Goal: Transaction & Acquisition: Download file/media

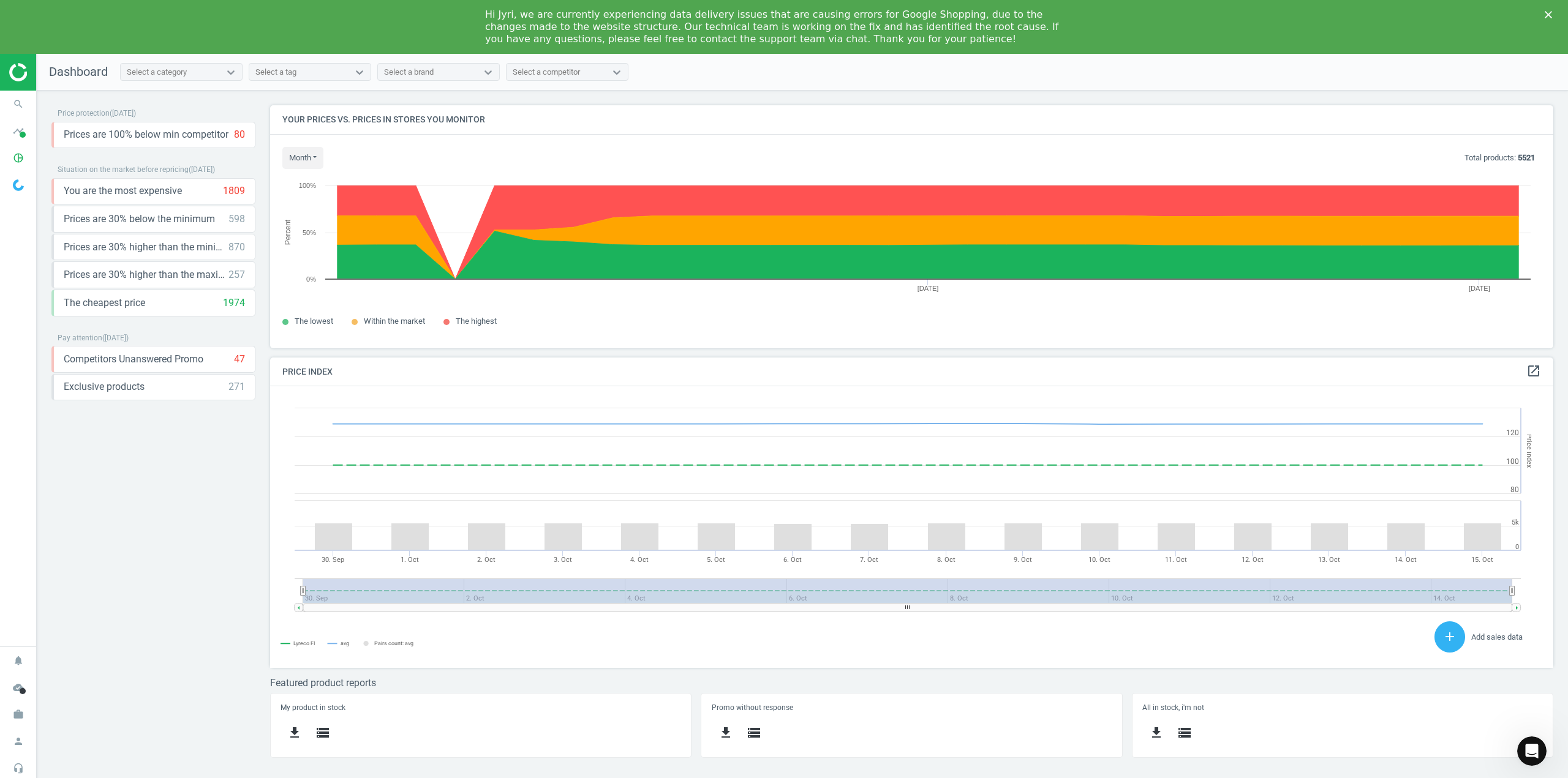
scroll to position [300, 1302]
click at [27, 140] on span "timeline" at bounding box center [18, 131] width 37 height 27
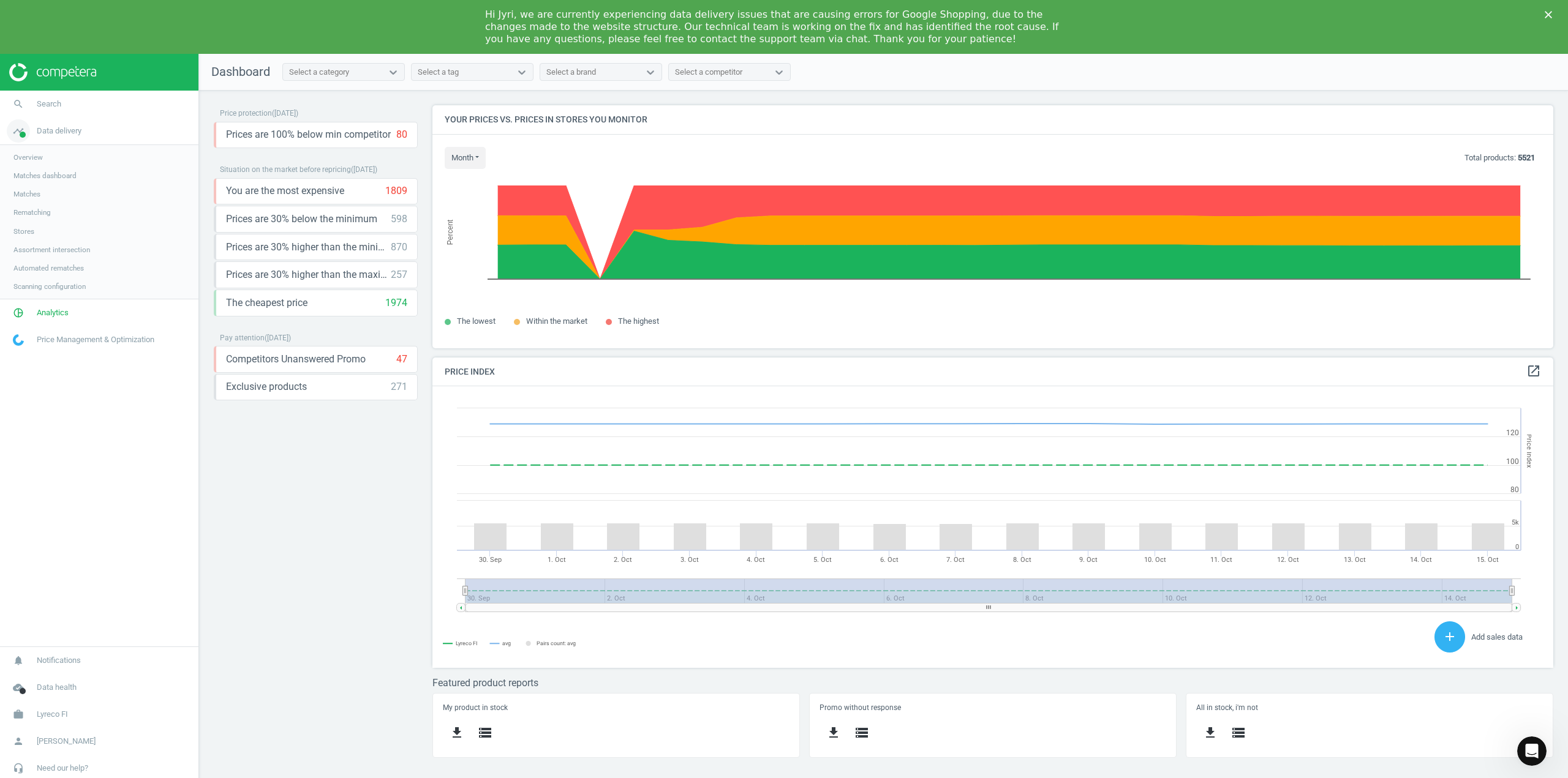
scroll to position [6, 6]
click at [39, 177] on span "Matches dashboard" at bounding box center [45, 176] width 63 height 10
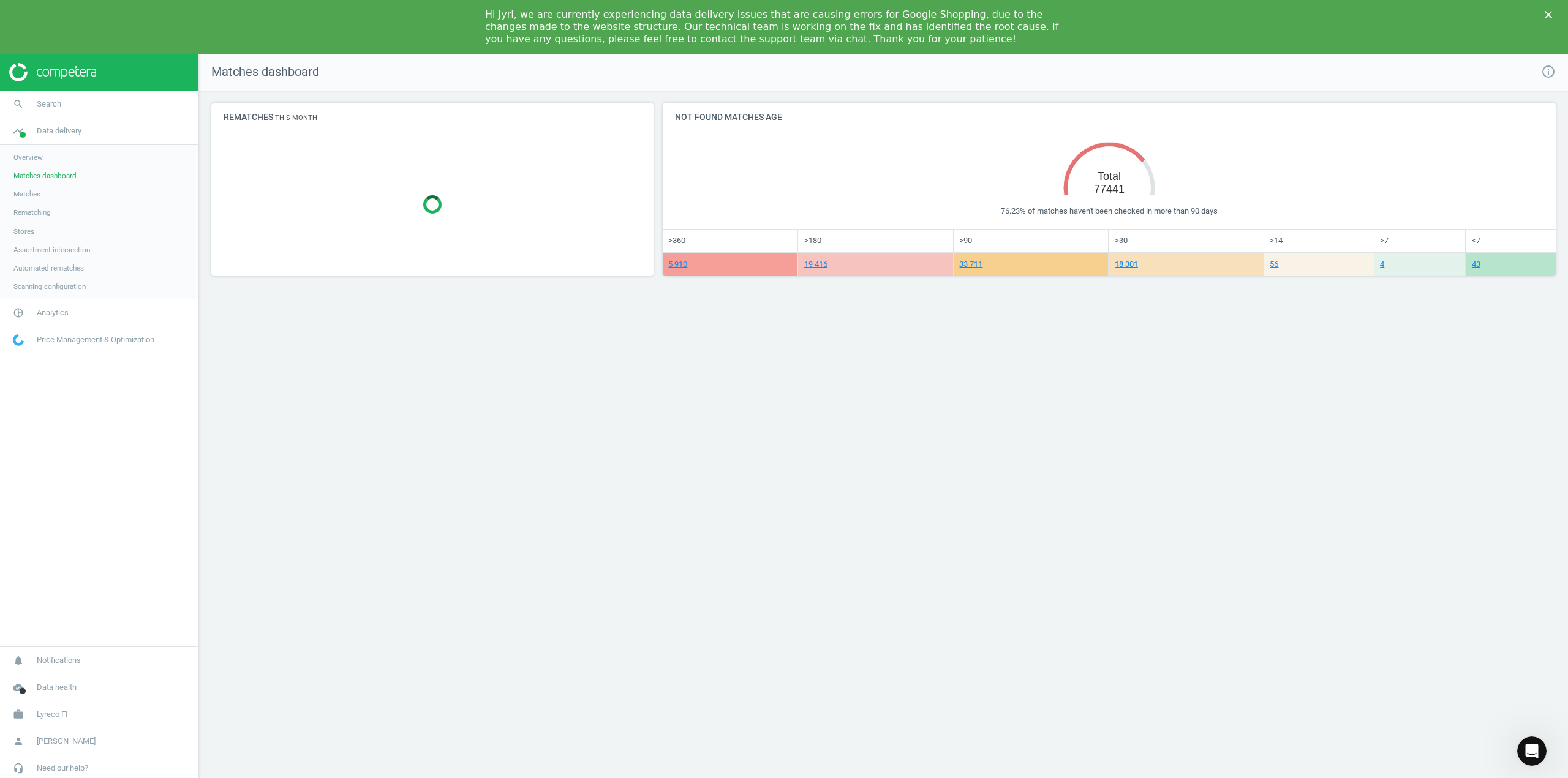
click at [34, 158] on span "Overview" at bounding box center [29, 157] width 29 height 10
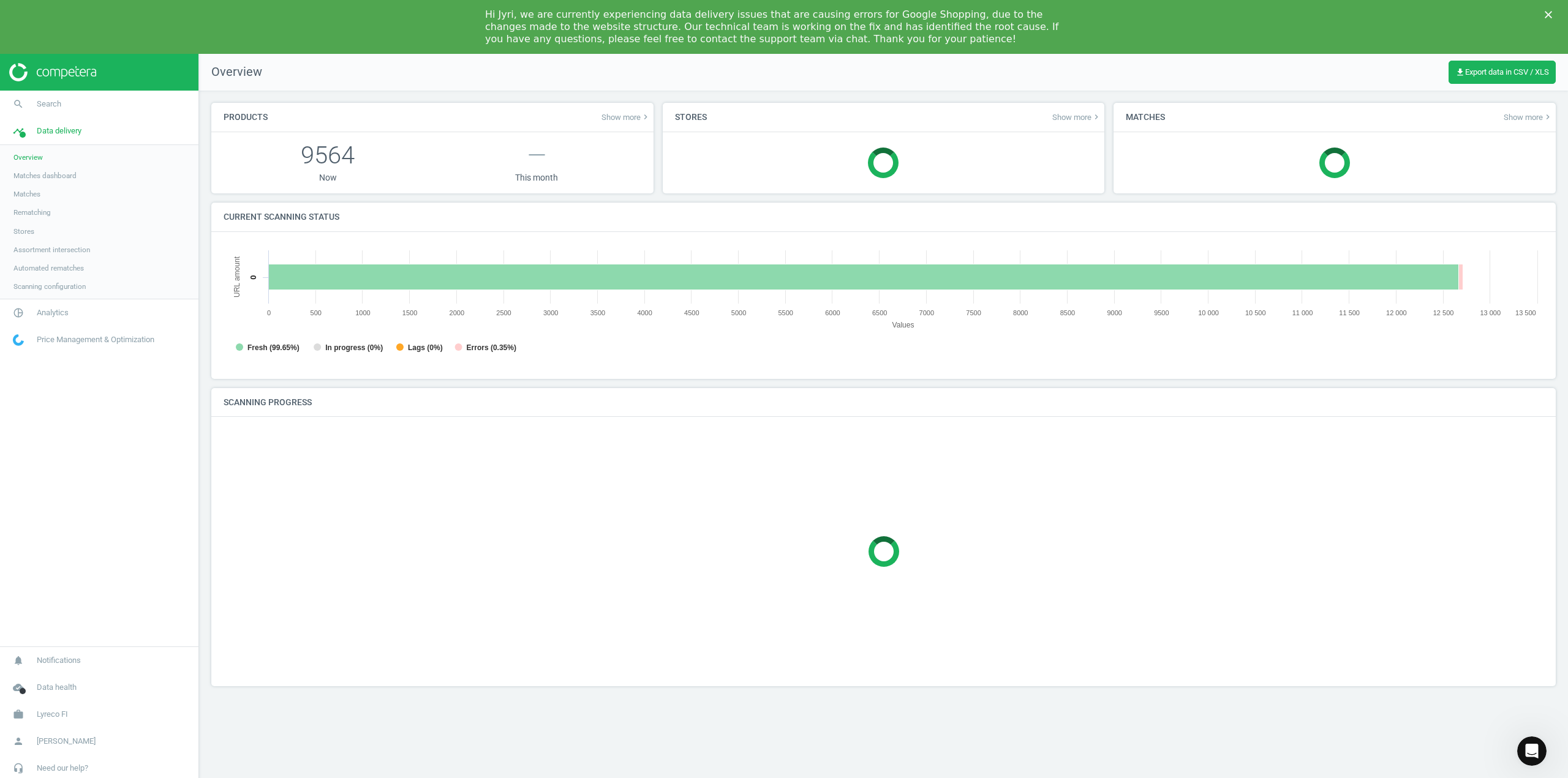
scroll to position [263, 1339]
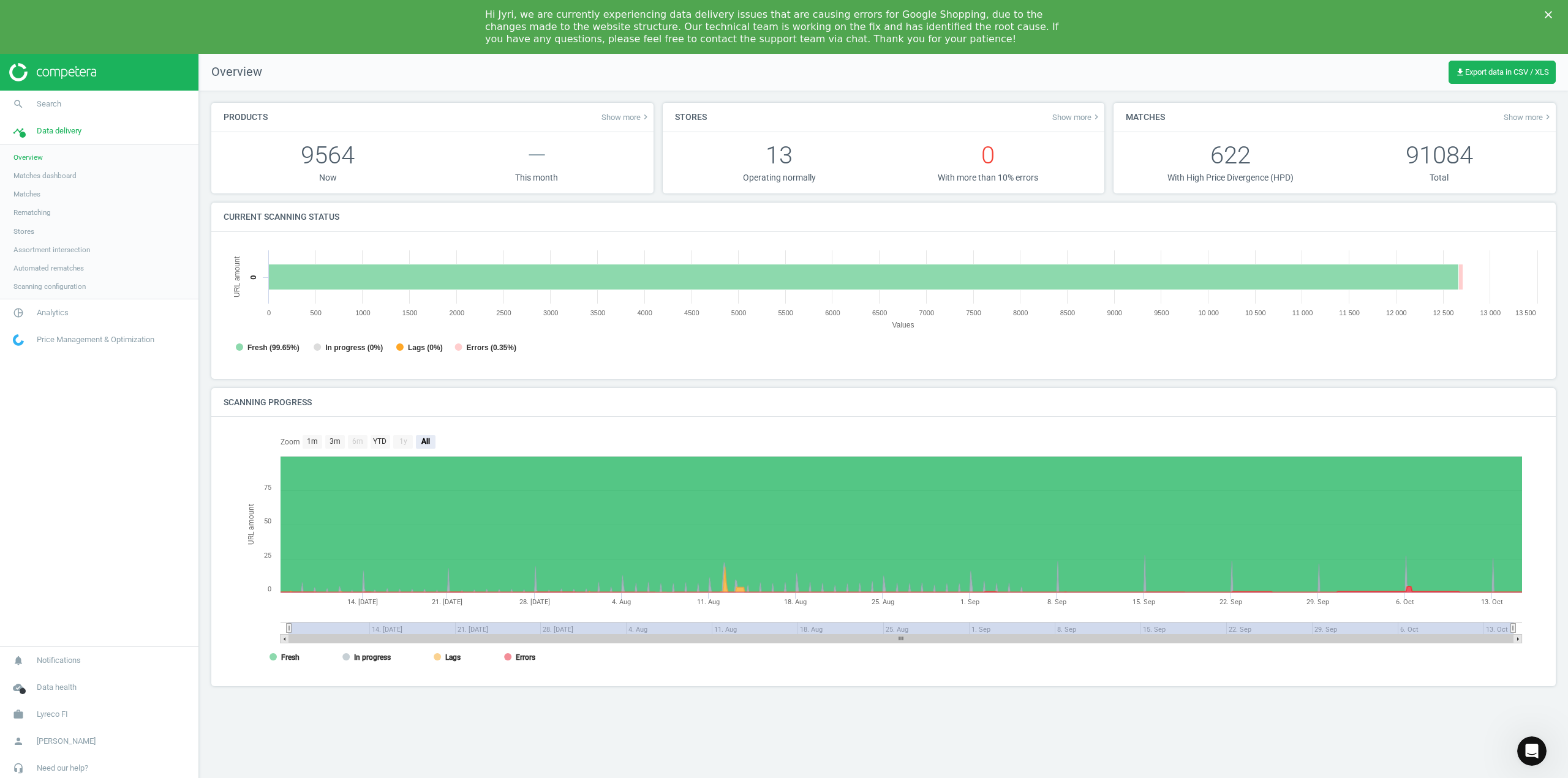
click at [36, 195] on span "Matches" at bounding box center [27, 194] width 27 height 10
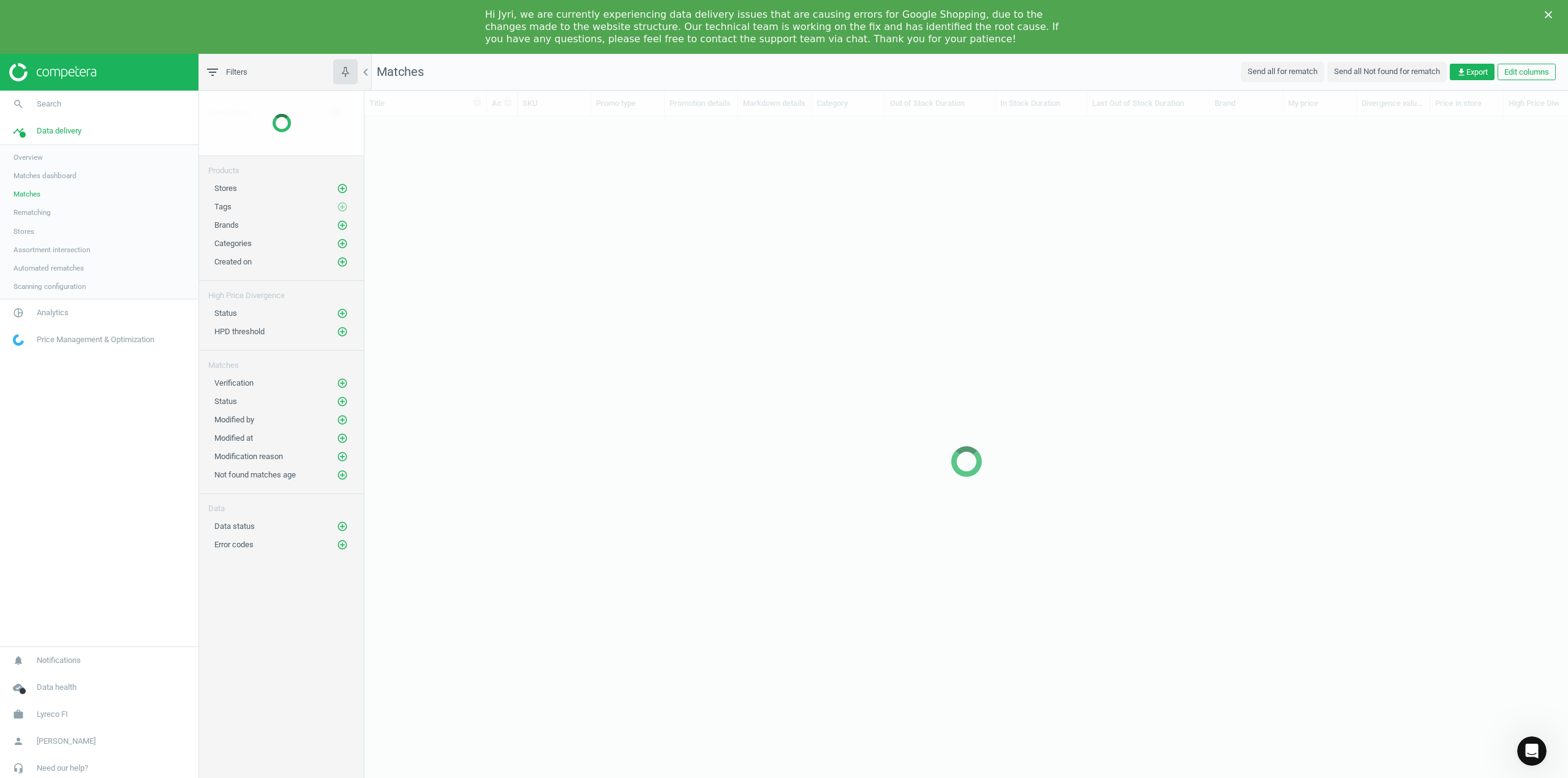
scroll to position [675, 1193]
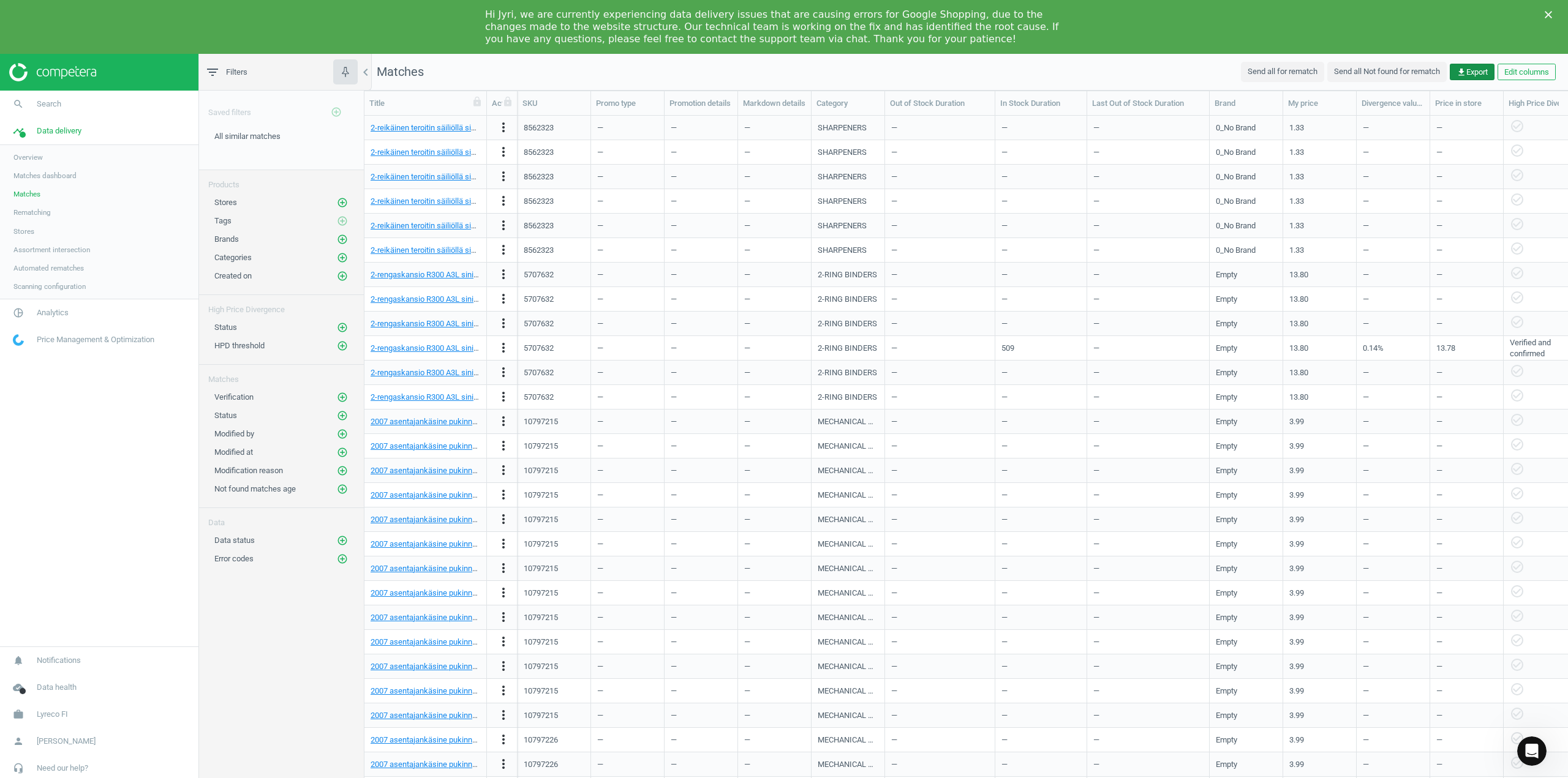
click at [1484, 74] on span "get_app Export" at bounding box center [1472, 73] width 31 height 11
click at [1367, 97] on label "Excel" at bounding box center [1367, 97] width 30 height 11
click at [1361, 97] on input "Excel" at bounding box center [1356, 95] width 8 height 8
radio input "true"
click at [1347, 120] on button "insert_drive_file Report (Excel)" at bounding box center [1388, 120] width 213 height 23
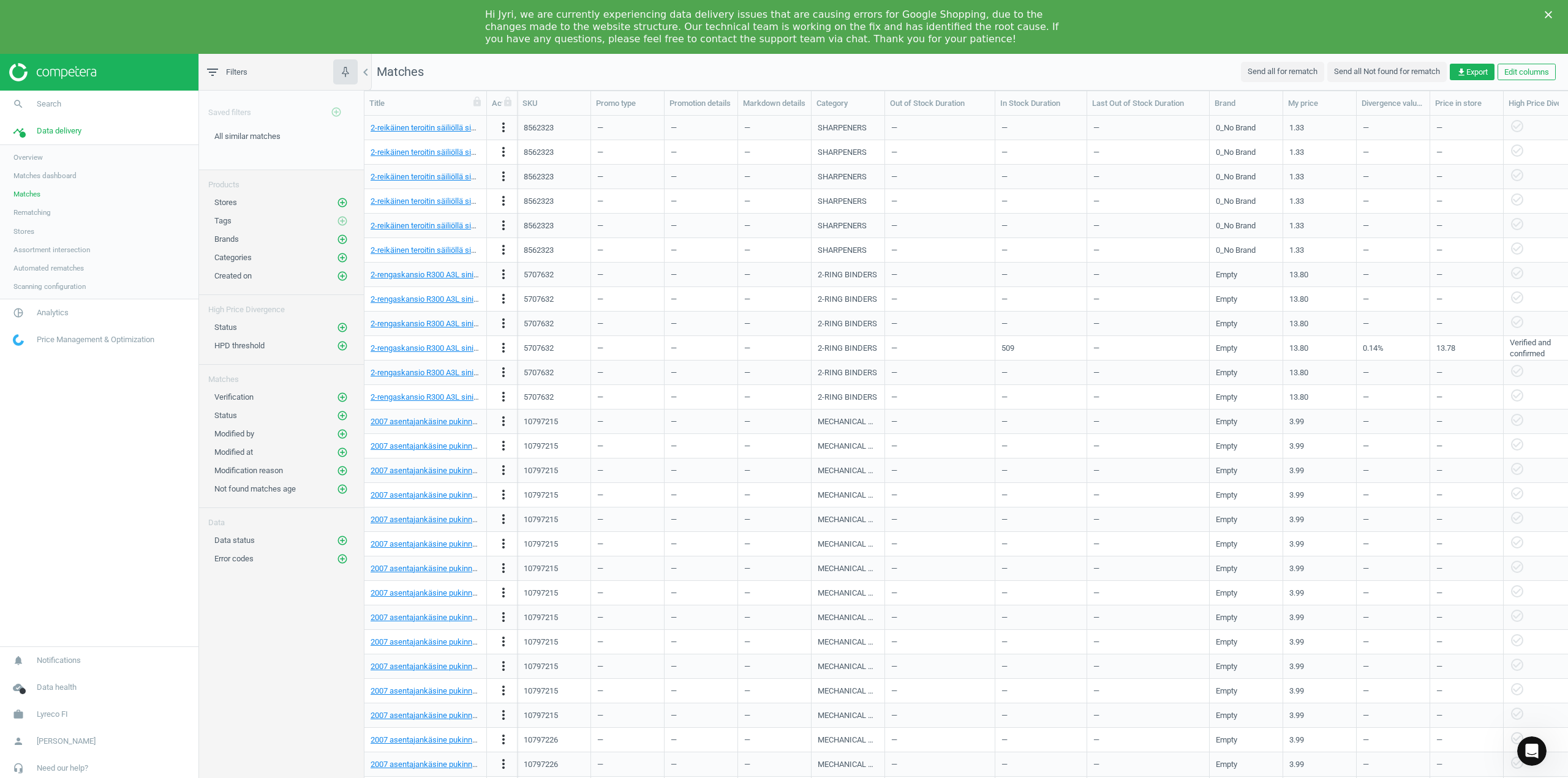
drag, startPoint x: 68, startPoint y: 250, endPoint x: 32, endPoint y: 269, distance: 40.7
click at [68, 250] on span "Assortment intersection" at bounding box center [52, 249] width 76 height 10
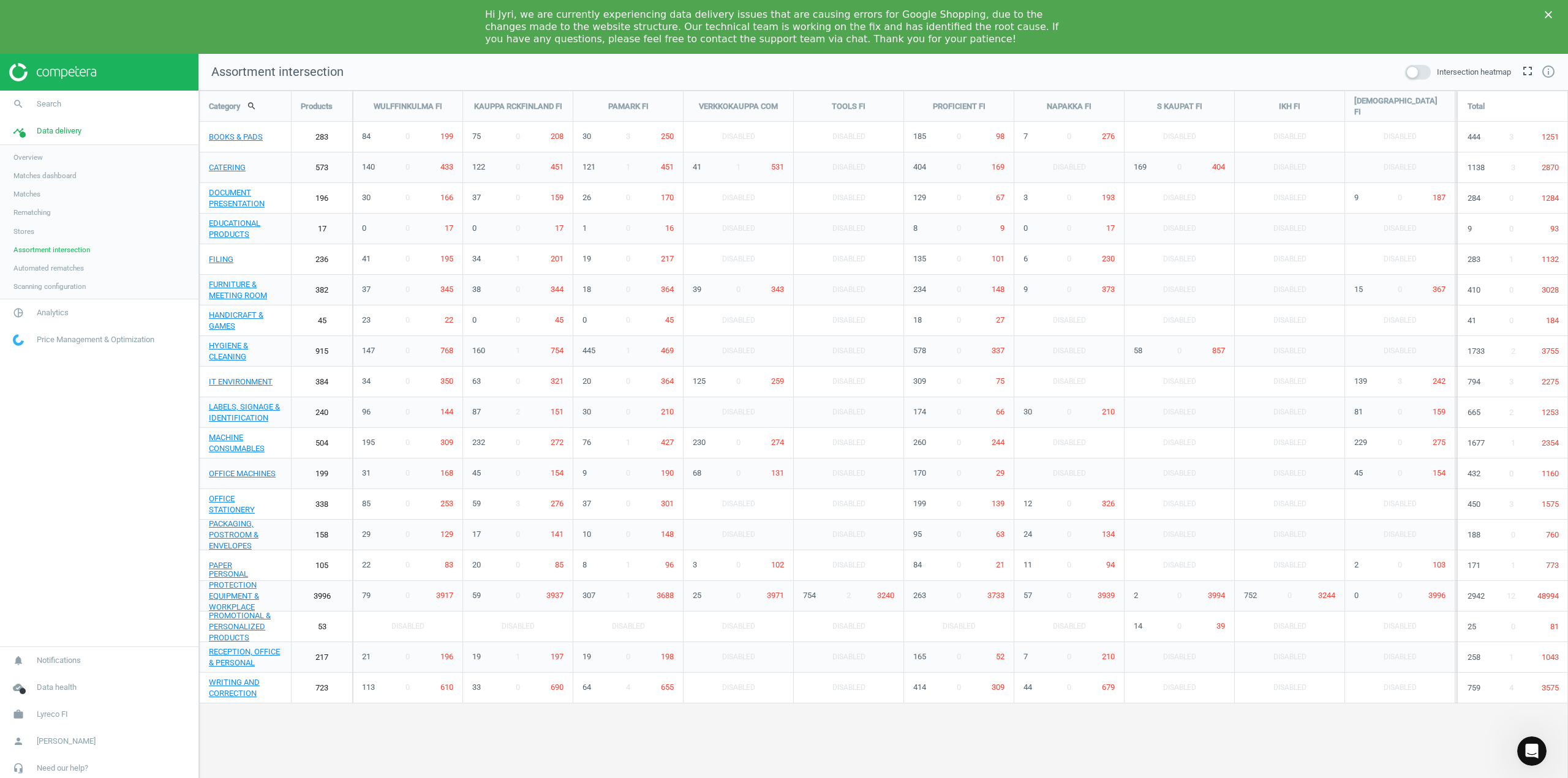
scroll to position [761, 1388]
click at [1413, 75] on span at bounding box center [1418, 73] width 26 height 15
click at [0, 0] on input "checkbox" at bounding box center [0, 0] width 0 height 0
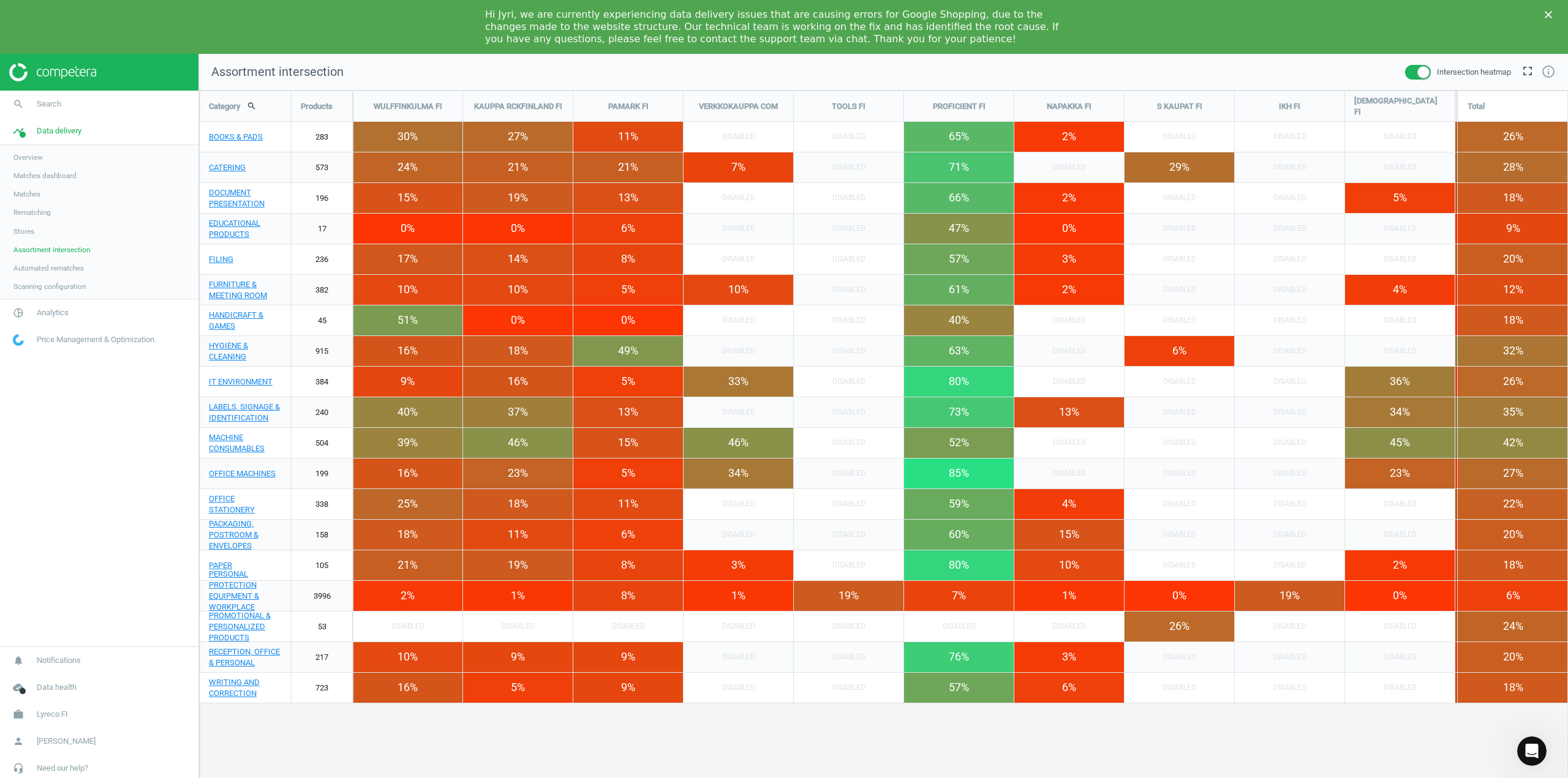
click at [1550, 14] on polygon "Close" at bounding box center [1549, 15] width 7 height 7
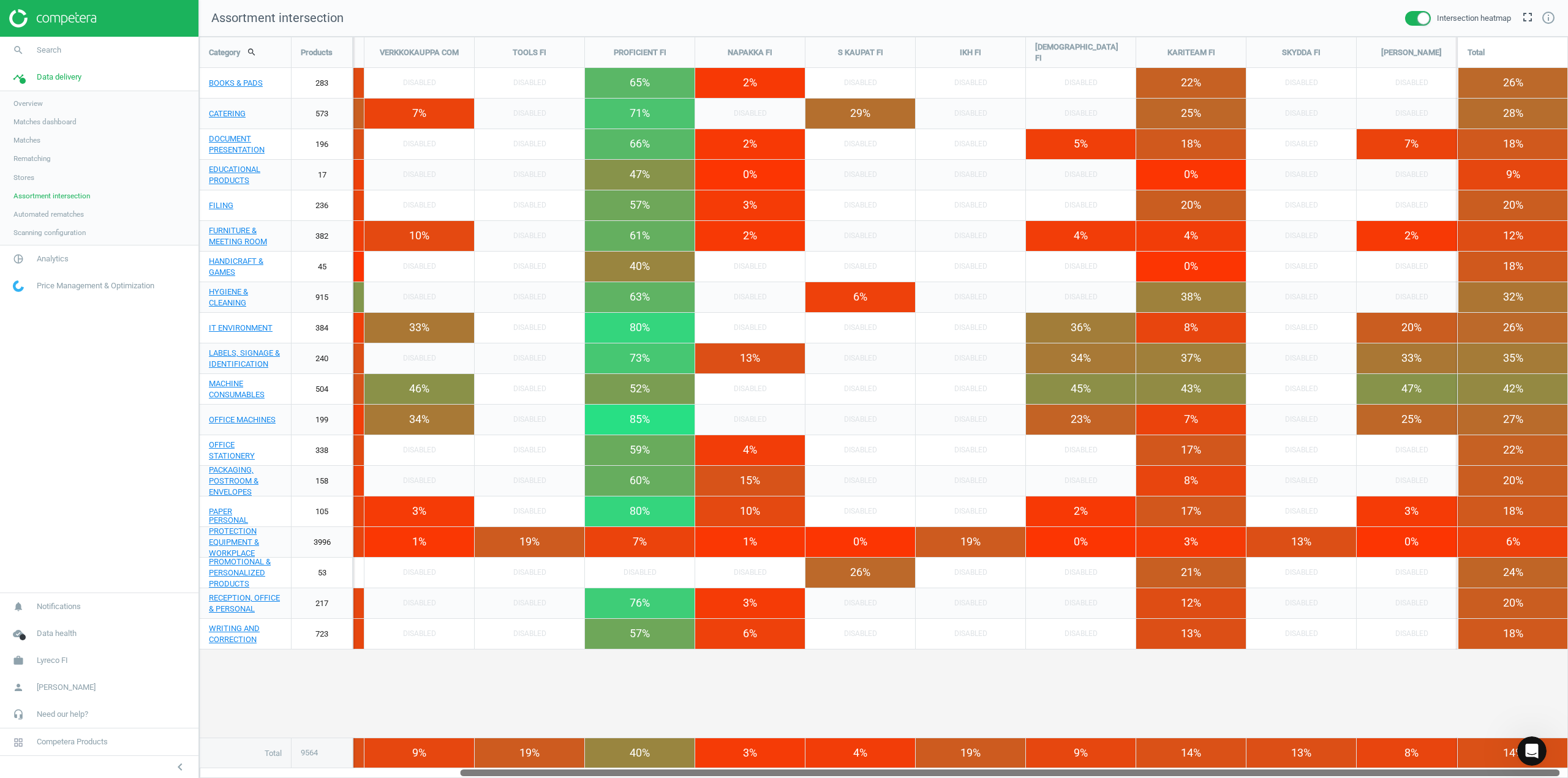
drag, startPoint x: 927, startPoint y: 770, endPoint x: 1378, endPoint y: 697, distance: 456.9
click at [1303, 702] on div "Category search Products WULFFINKULMA FI KAUPPA RCKFINLAND FI PAMARK FI VERKKOK…" at bounding box center [883, 407] width 1369 height 741
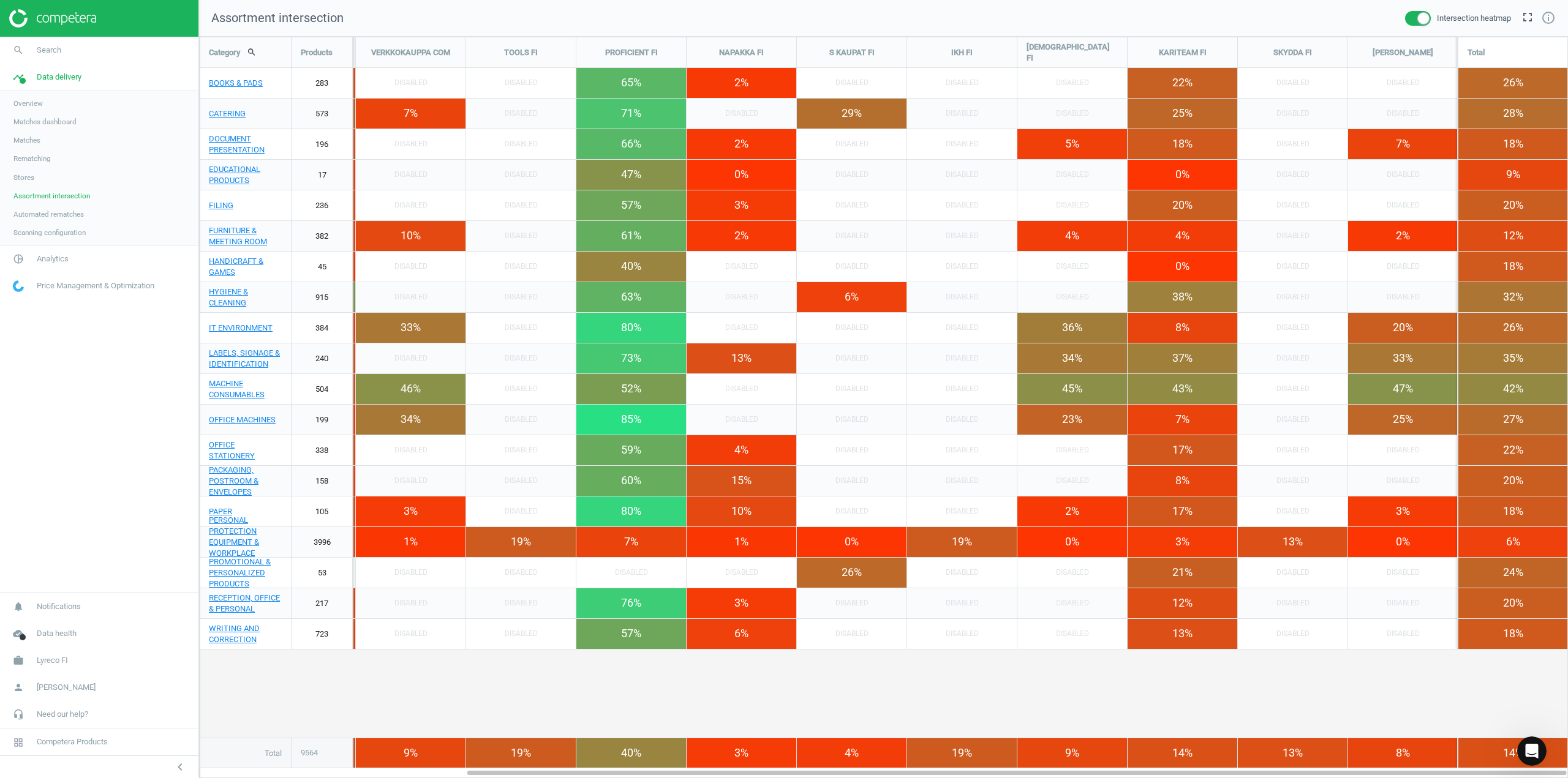
click at [1390, 697] on div "Category search Products WULFFINKULMA FI KAUPPA RCKFINLAND FI PAMARK FI VERKKOK…" at bounding box center [883, 403] width 1367 height 731
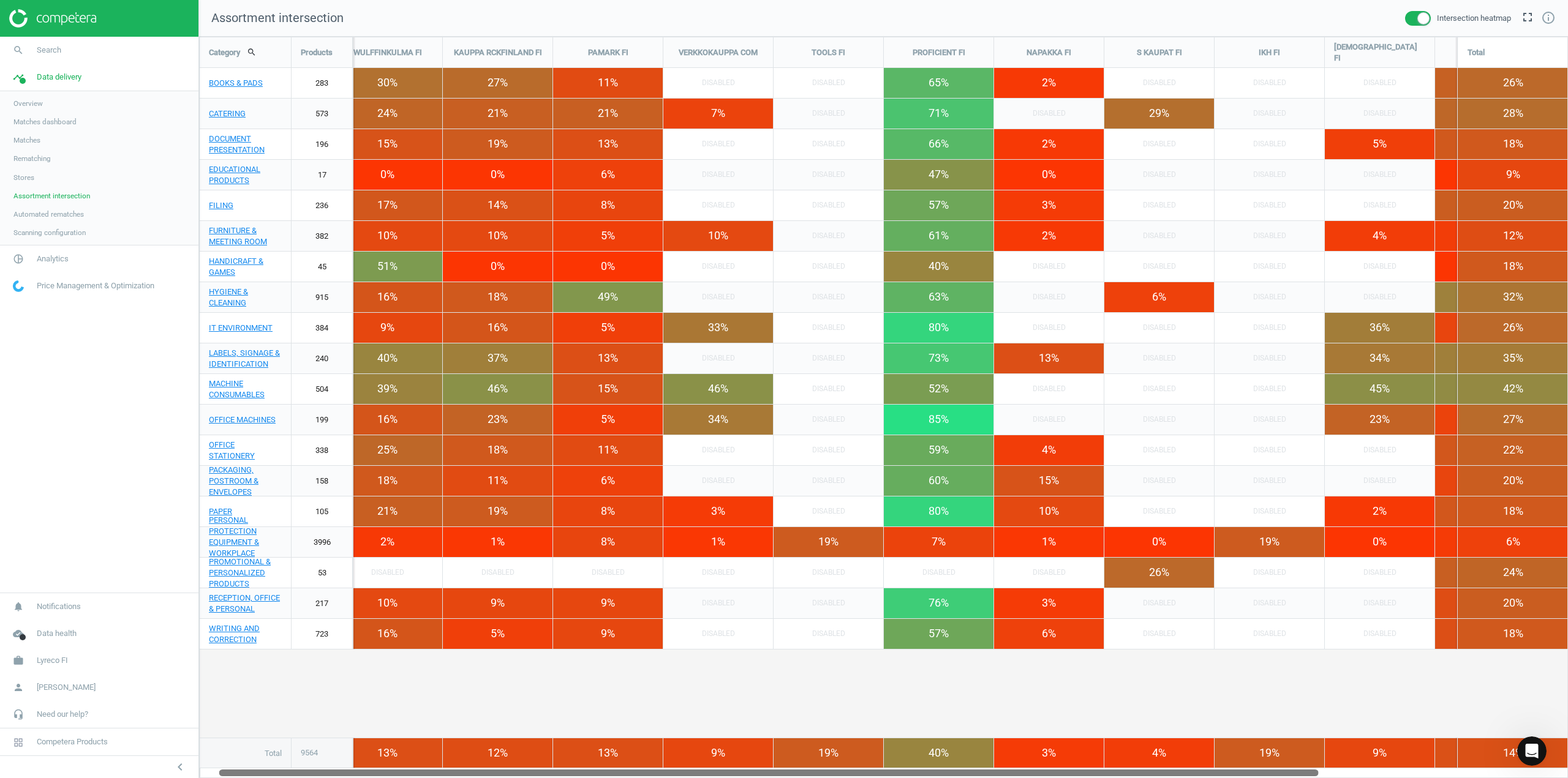
drag, startPoint x: 1353, startPoint y: 770, endPoint x: 1101, endPoint y: 767, distance: 252.0
click at [1101, 767] on div "Category search Products WULFFINKULMA FI KAUPPA RCKFINLAND FI PAMARK FI VERKKOK…" at bounding box center [883, 407] width 1369 height 741
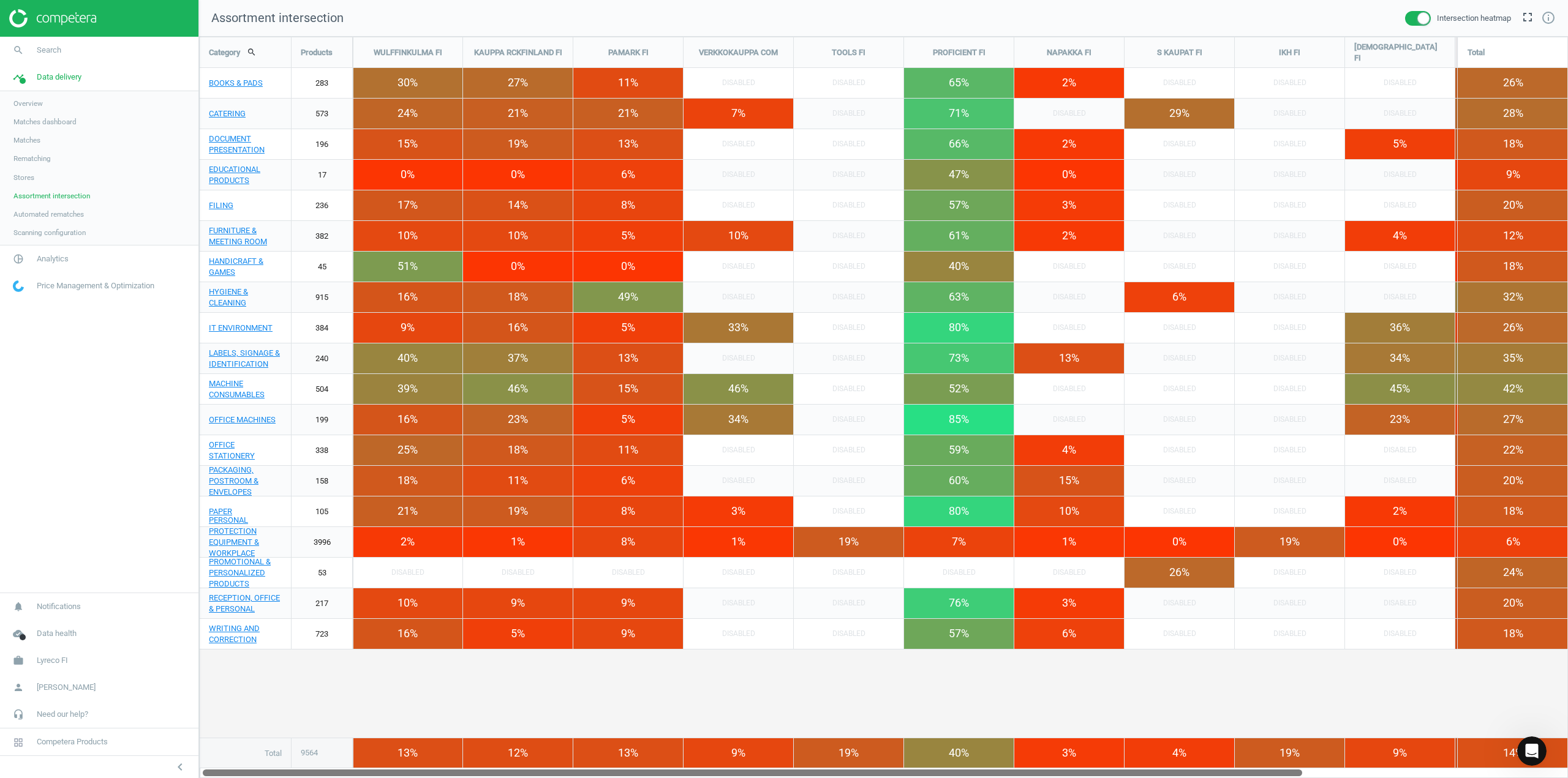
drag, startPoint x: 518, startPoint y: 775, endPoint x: 552, endPoint y: 773, distance: 34.1
click at [561, 773] on div at bounding box center [752, 772] width 1100 height 10
click at [40, 123] on span "Matches dashboard" at bounding box center [45, 121] width 63 height 10
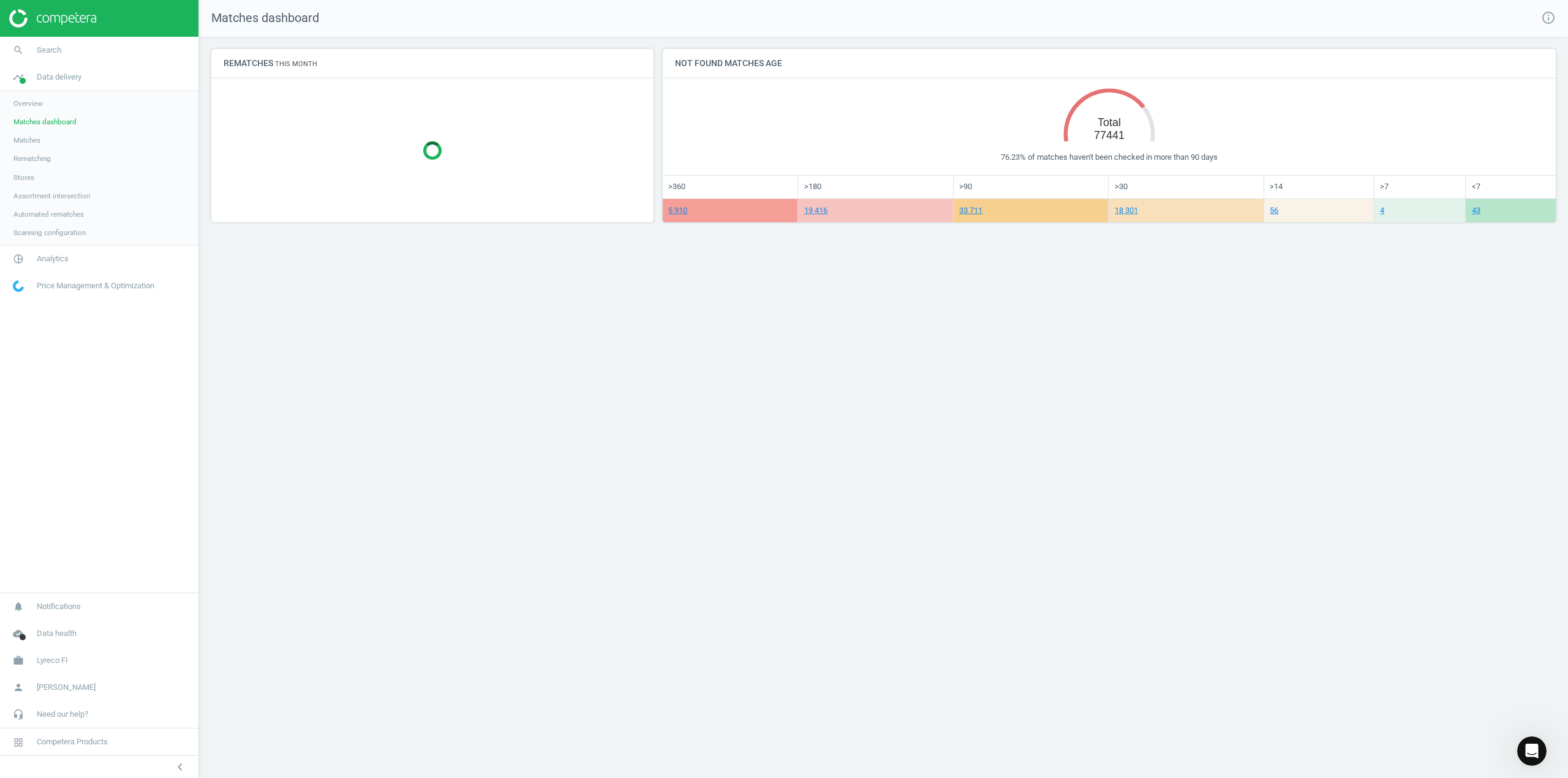
click at [47, 143] on link "Matches" at bounding box center [99, 140] width 199 height 18
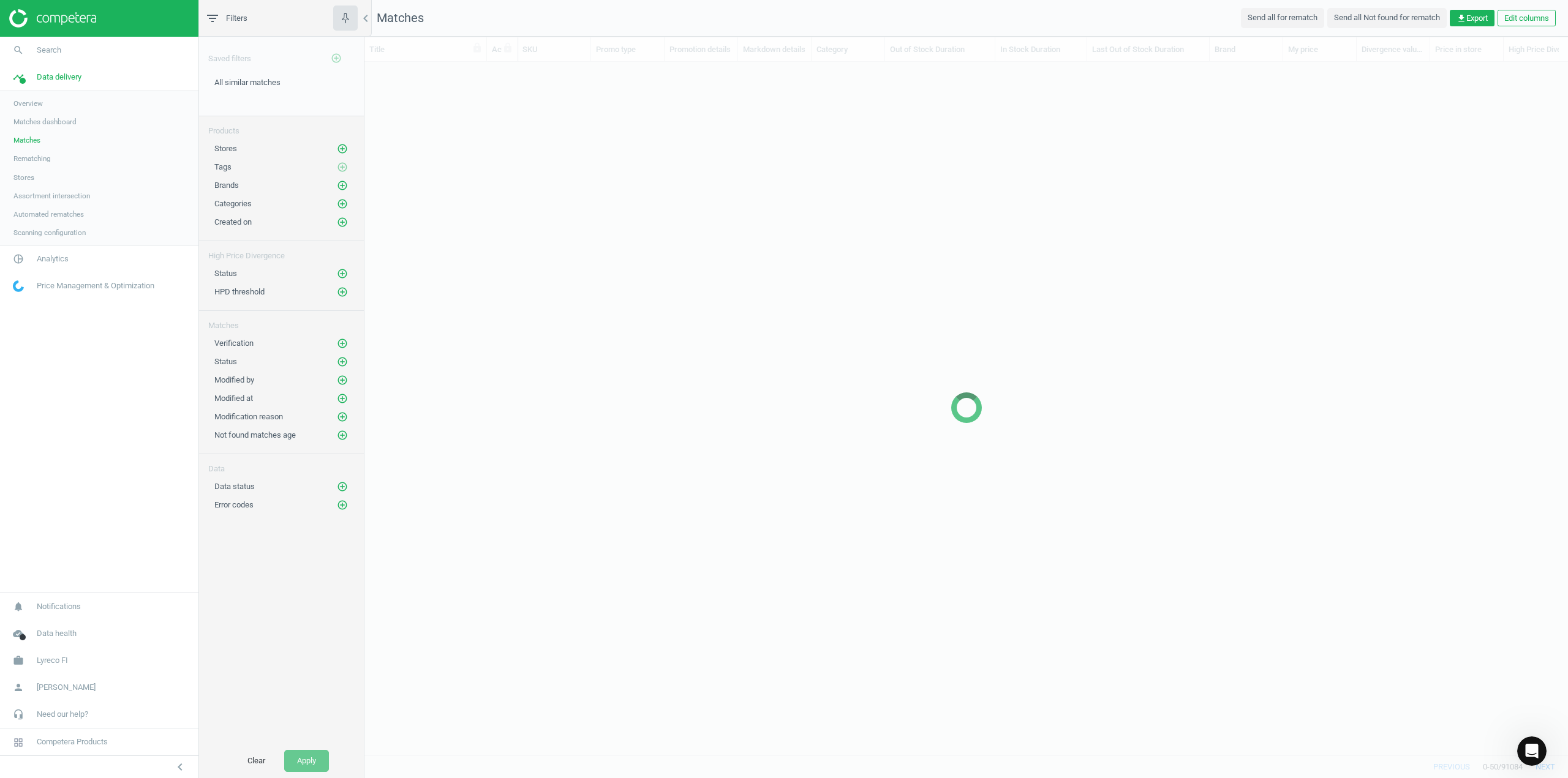
scroll to position [675, 1193]
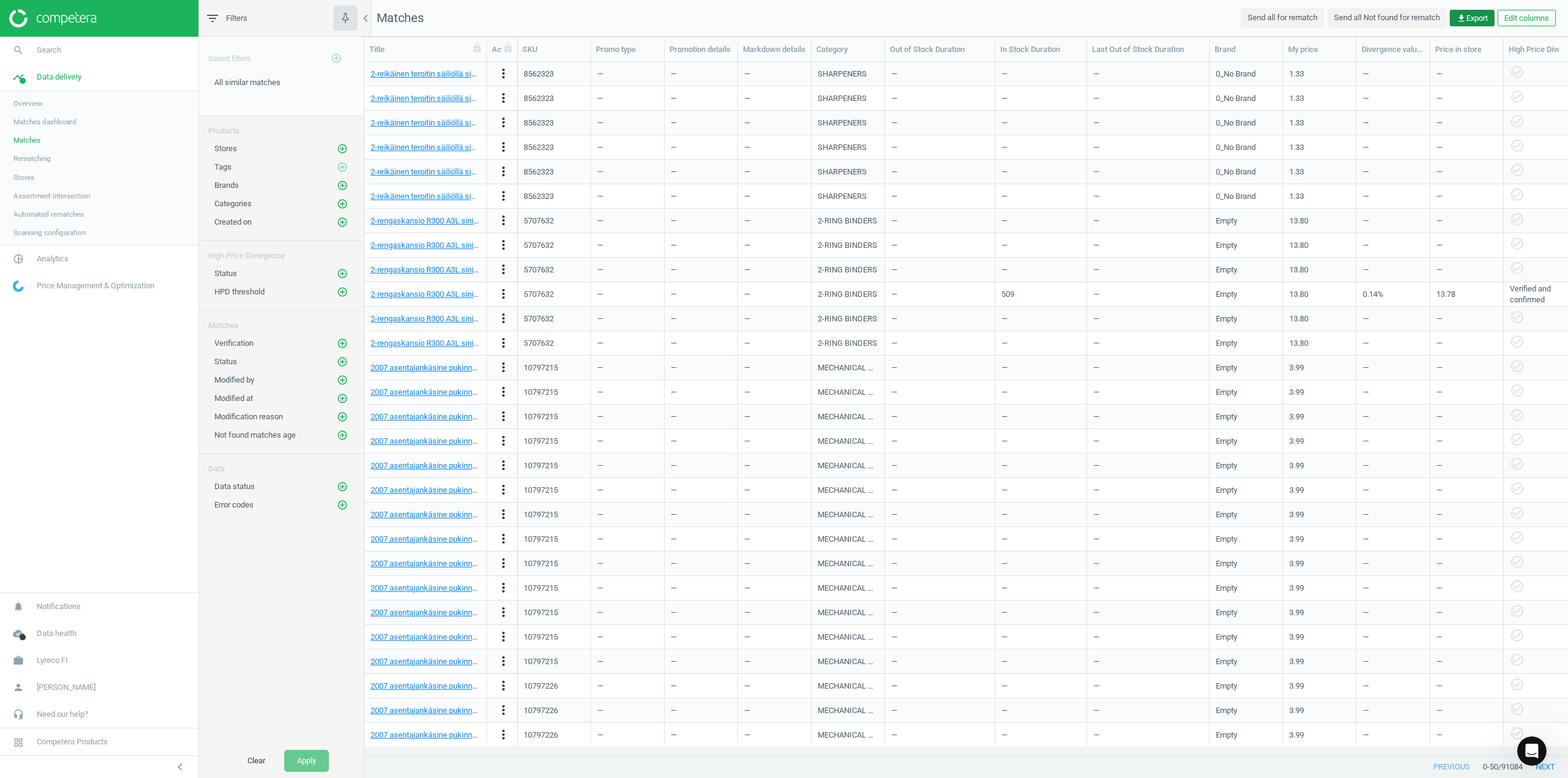
click at [1464, 19] on icon "get_app" at bounding box center [1461, 18] width 10 height 10
click at [1326, 70] on button "insert_drive_file Report (Excel)" at bounding box center [1388, 66] width 213 height 23
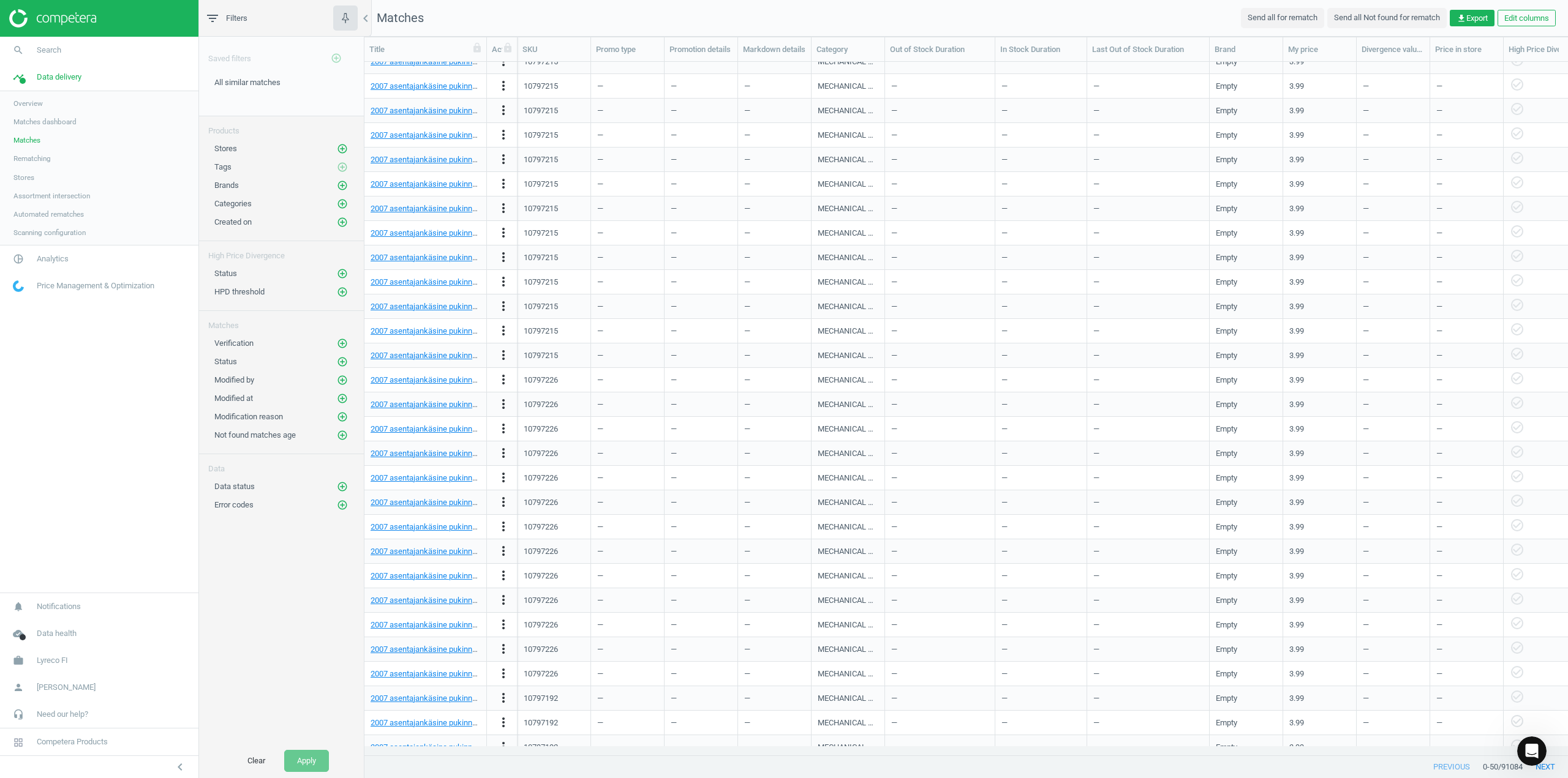
scroll to position [0, 0]
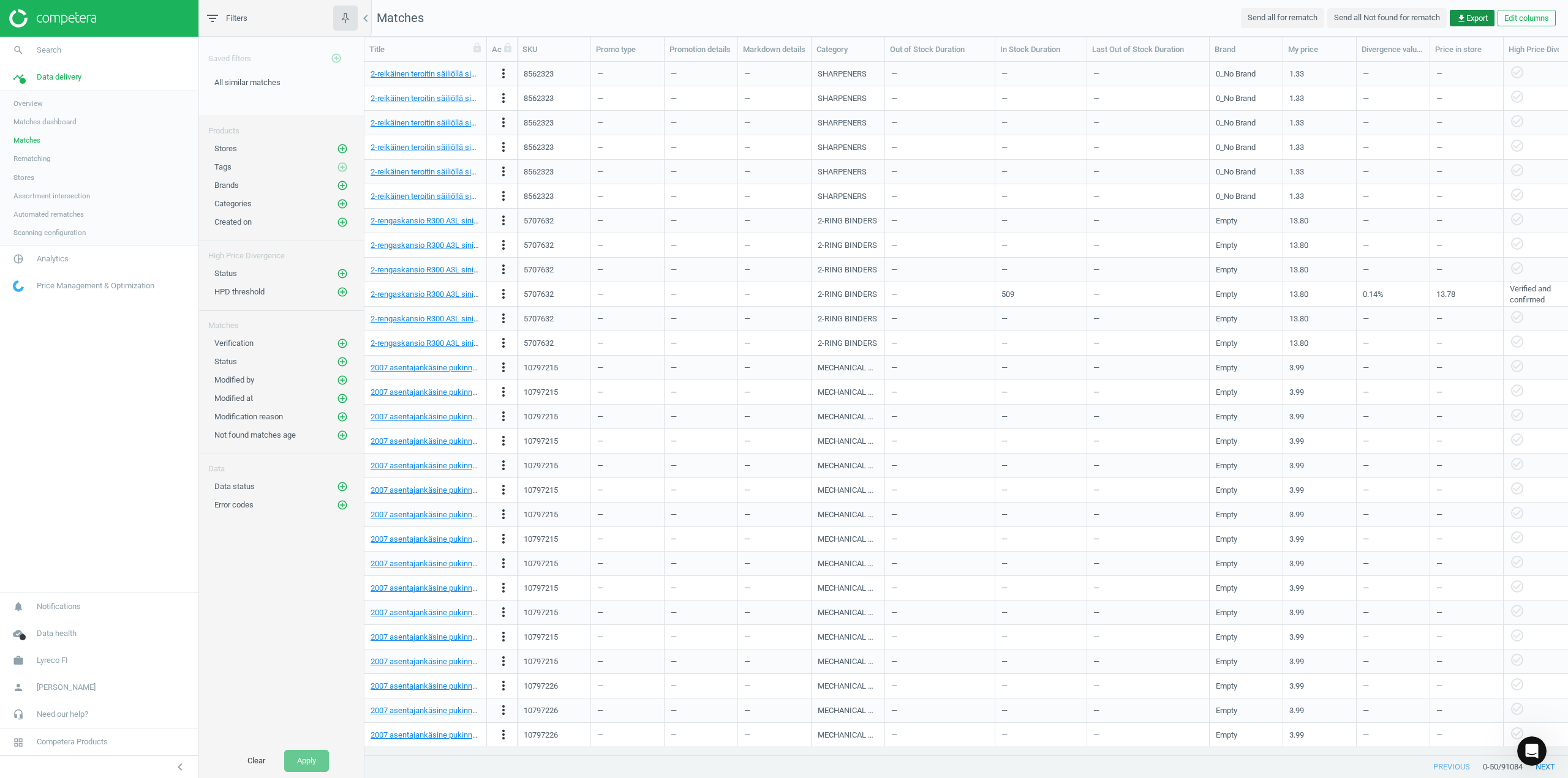
click at [1466, 18] on span "get_app Export" at bounding box center [1472, 18] width 31 height 11
click at [1312, 45] on label "CSV" at bounding box center [1299, 43] width 27 height 11
click at [1295, 45] on input "CSV" at bounding box center [1290, 41] width 8 height 8
radio input "true"
click at [1307, 69] on button "insert_drive_file Report (CSV)" at bounding box center [1388, 66] width 213 height 23
